Goal: Information Seeking & Learning: Learn about a topic

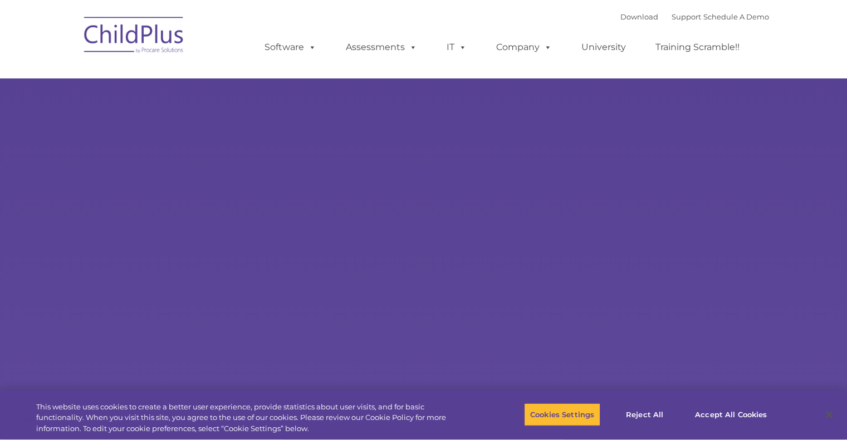
type input ""
select select "MEDIUM"
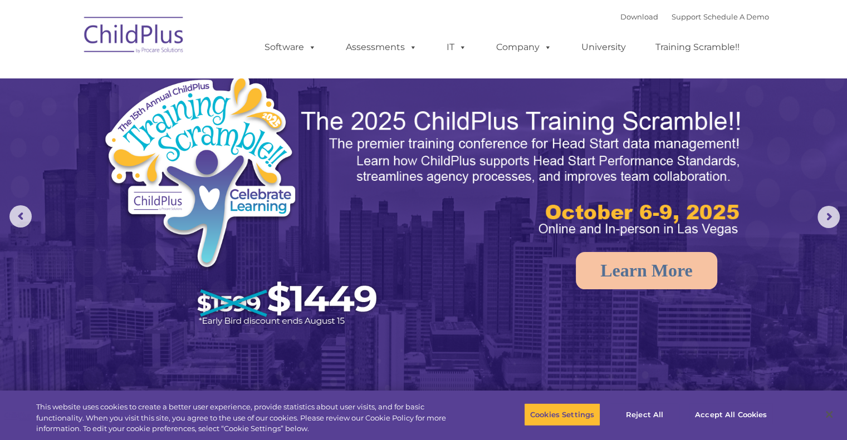
click at [55, 123] on img at bounding box center [423, 266] width 847 height 533
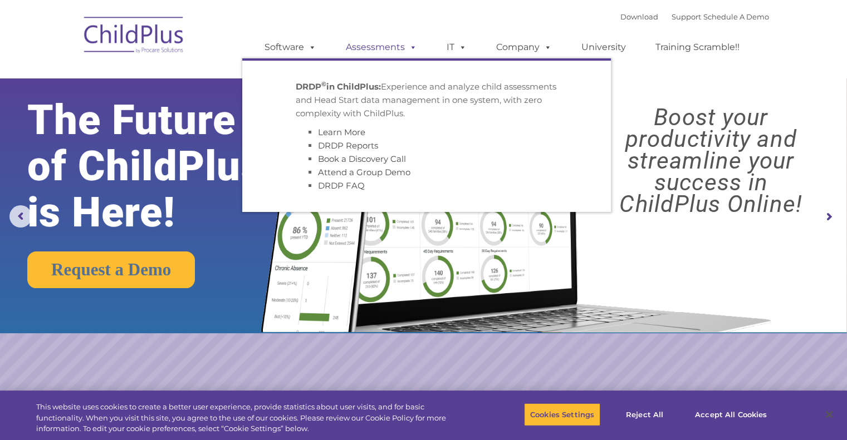
click at [375, 46] on link "Assessments" at bounding box center [380, 47] width 93 height 22
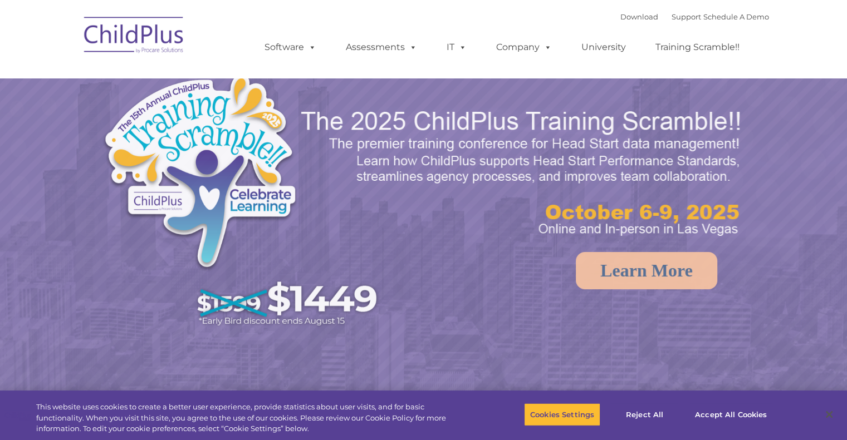
select select "MEDIUM"
